Goal: Task Accomplishment & Management: Complete application form

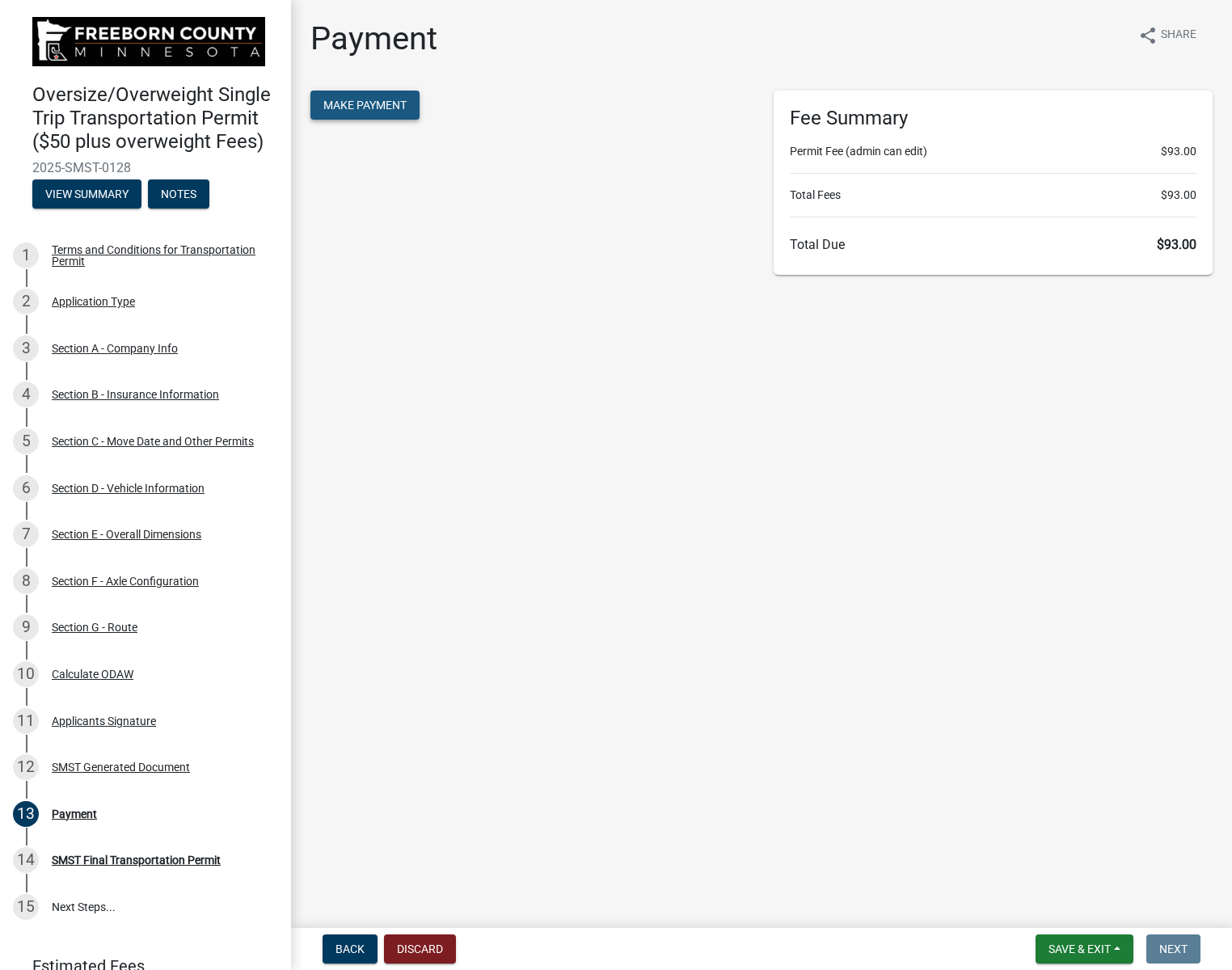
click at [389, 97] on button "Make Payment" at bounding box center [365, 104] width 109 height 29
